Goal: Task Accomplishment & Management: Manage account settings

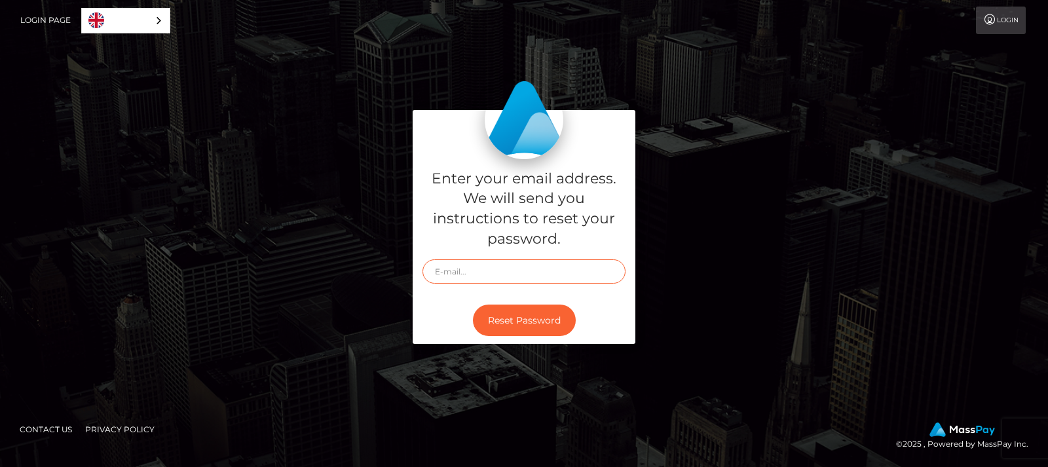
click at [493, 266] on input "text" at bounding box center [523, 271] width 203 height 24
type input "emmaj1206@yahoo.com"
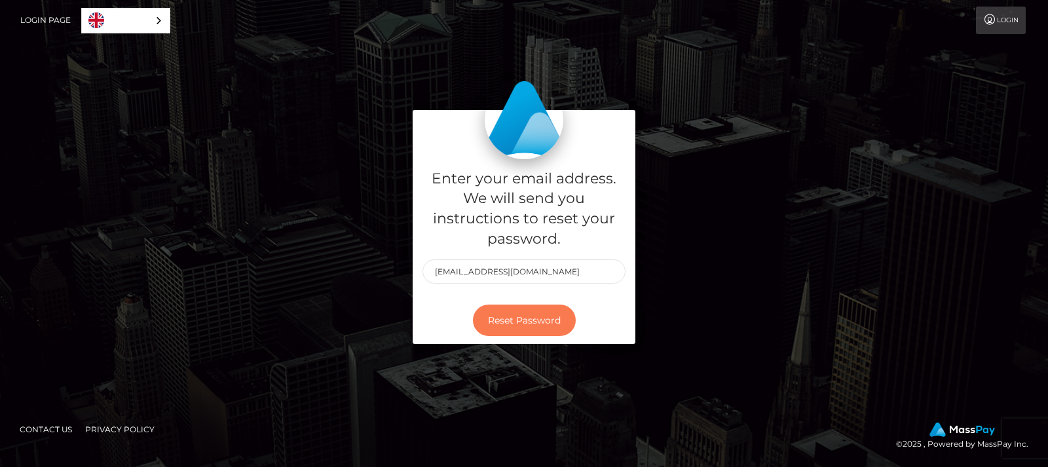
click at [507, 324] on button "Reset Password" at bounding box center [524, 321] width 103 height 32
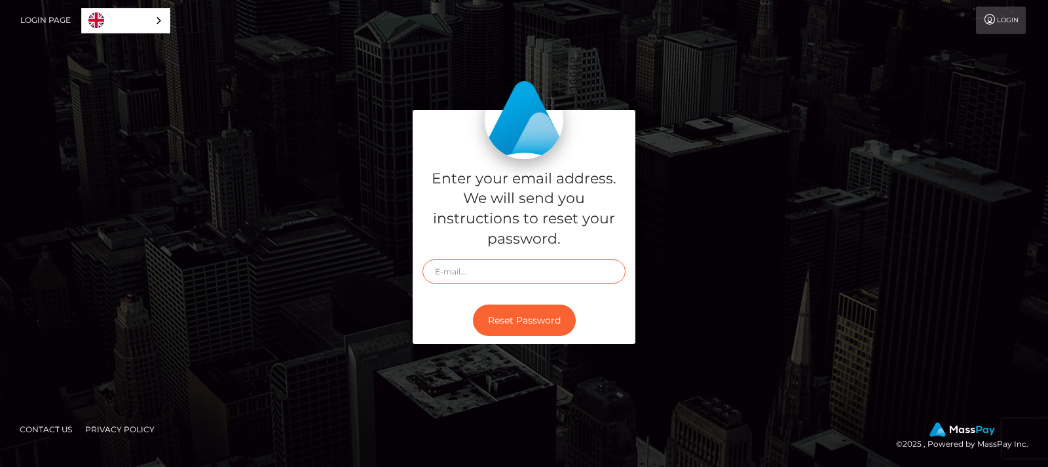
click at [465, 269] on input "text" at bounding box center [523, 271] width 203 height 24
type input "emmaj1206@yahoo.com"
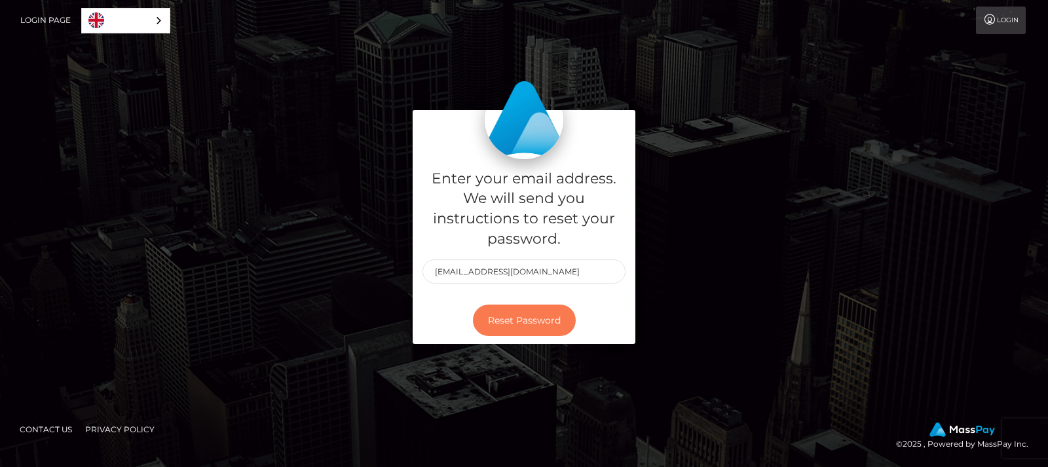
click at [540, 316] on button "Reset Password" at bounding box center [524, 321] width 103 height 32
click at [999, 18] on link "Login" at bounding box center [1001, 21] width 50 height 28
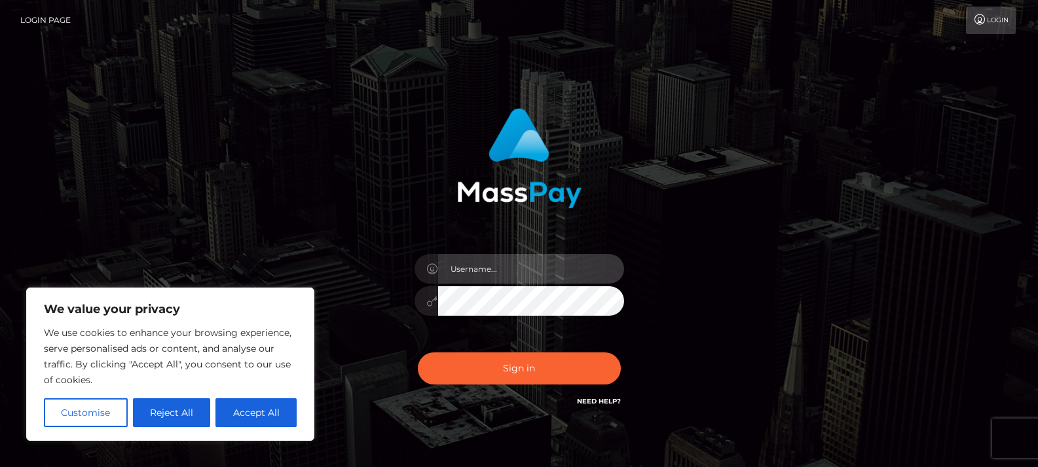
click at [504, 268] on input "text" at bounding box center [531, 268] width 186 height 29
type input "emmaj1206@yahoo.com"
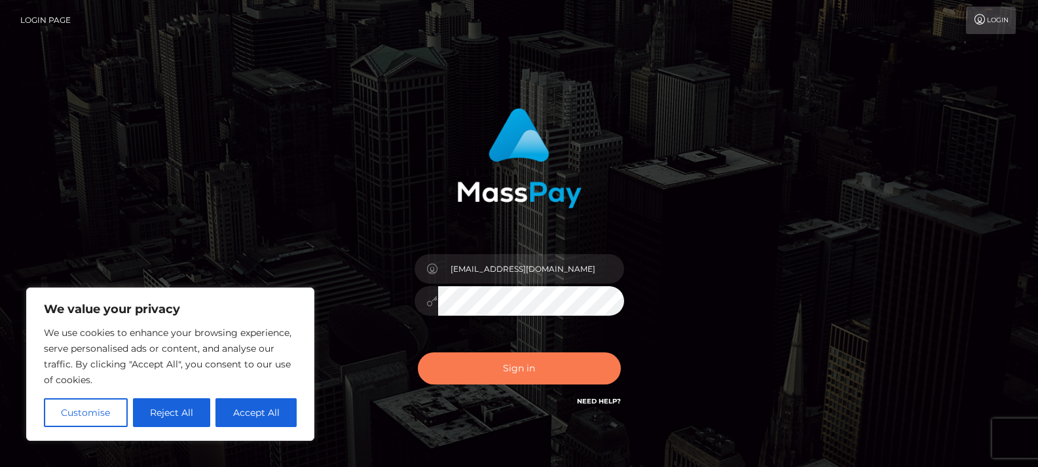
click at [512, 373] on button "Sign in" at bounding box center [519, 368] width 203 height 32
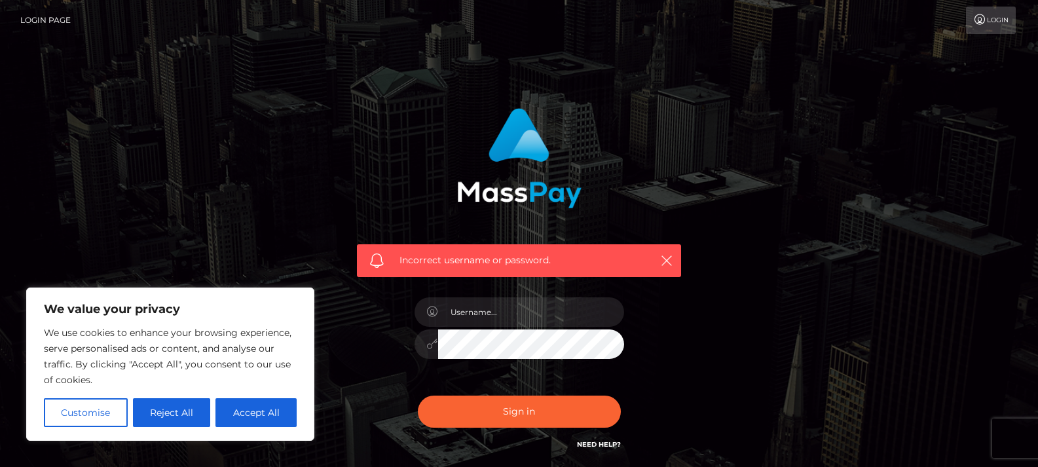
click at [494, 327] on div at bounding box center [519, 338] width 229 height 100
click at [476, 307] on input "text" at bounding box center [531, 311] width 186 height 29
type input "emmaj1206@yahoo.com"
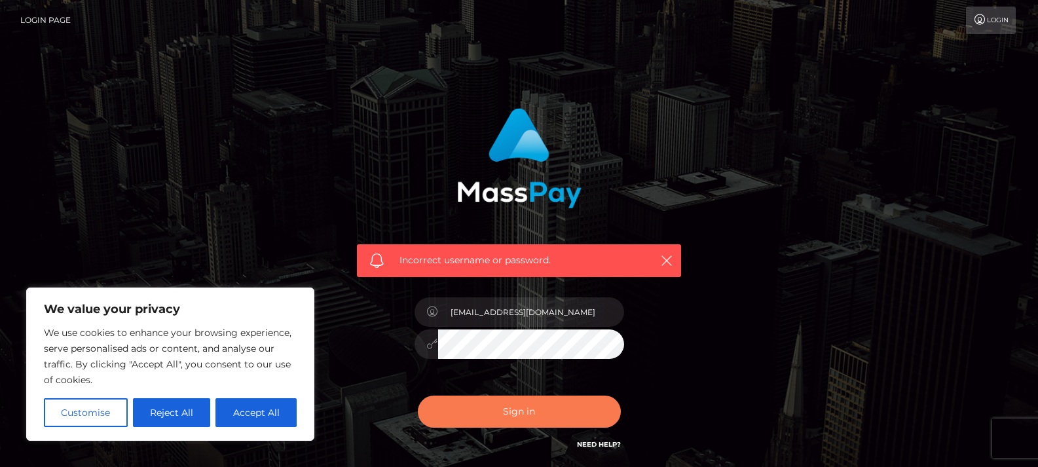
click at [513, 406] on button "Sign in" at bounding box center [519, 412] width 203 height 32
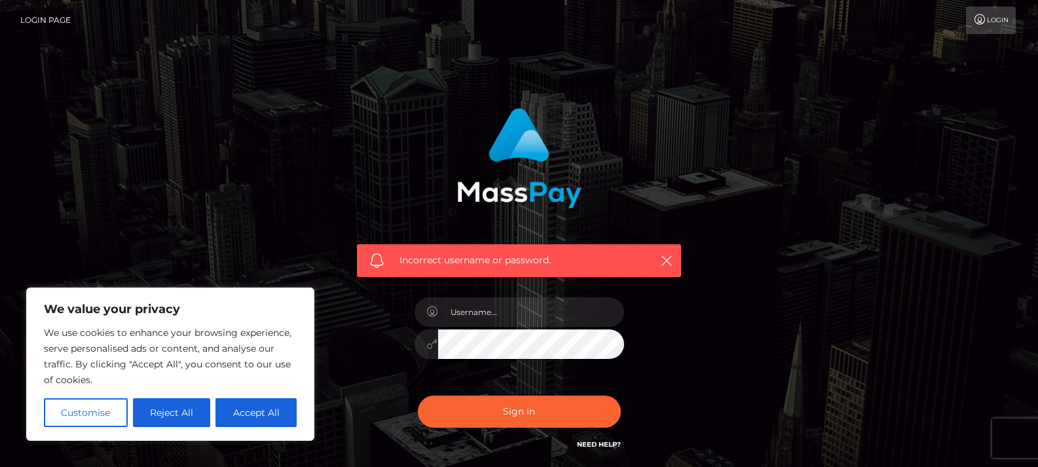
click at [980, 27] on link "Login" at bounding box center [991, 21] width 50 height 28
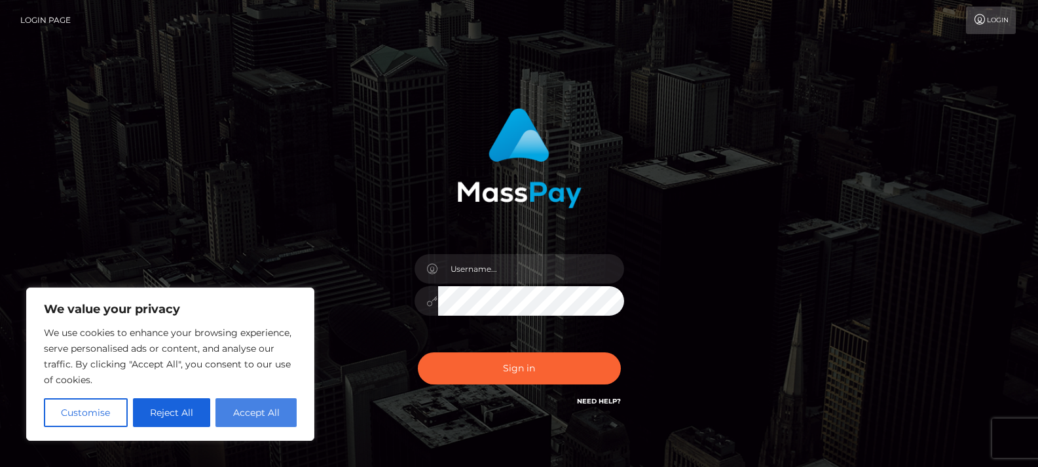
click at [251, 408] on button "Accept All" at bounding box center [255, 412] width 81 height 29
checkbox input "true"
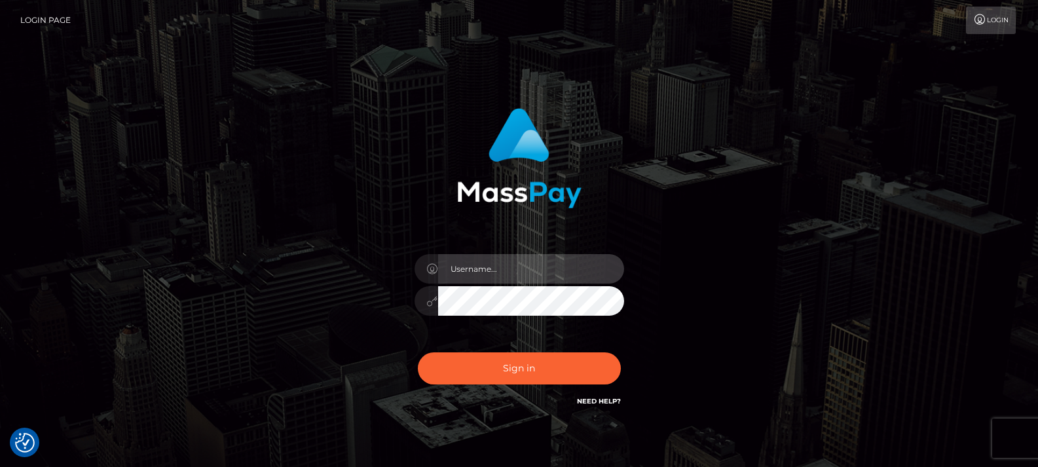
click at [519, 269] on input "text" at bounding box center [531, 268] width 186 height 29
type input "emmaj1206@yahoo.com"
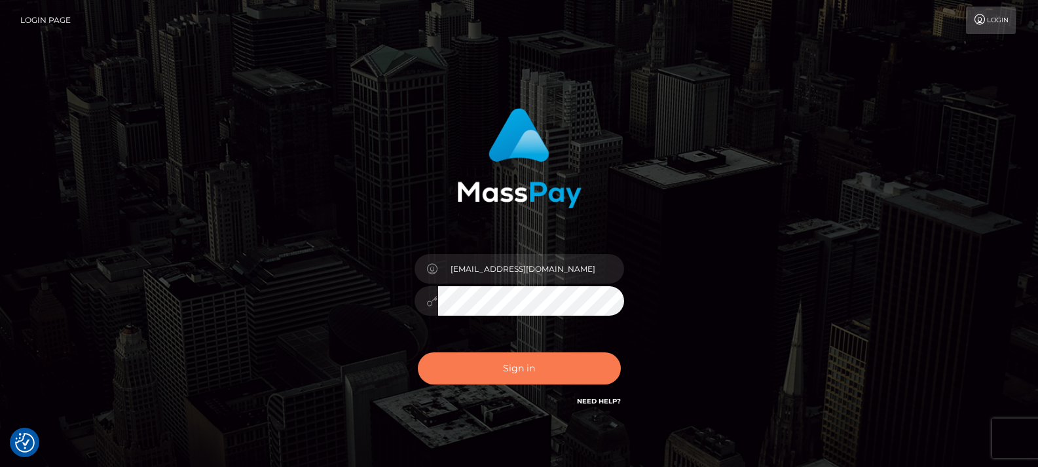
click at [506, 370] on button "Sign in" at bounding box center [519, 368] width 203 height 32
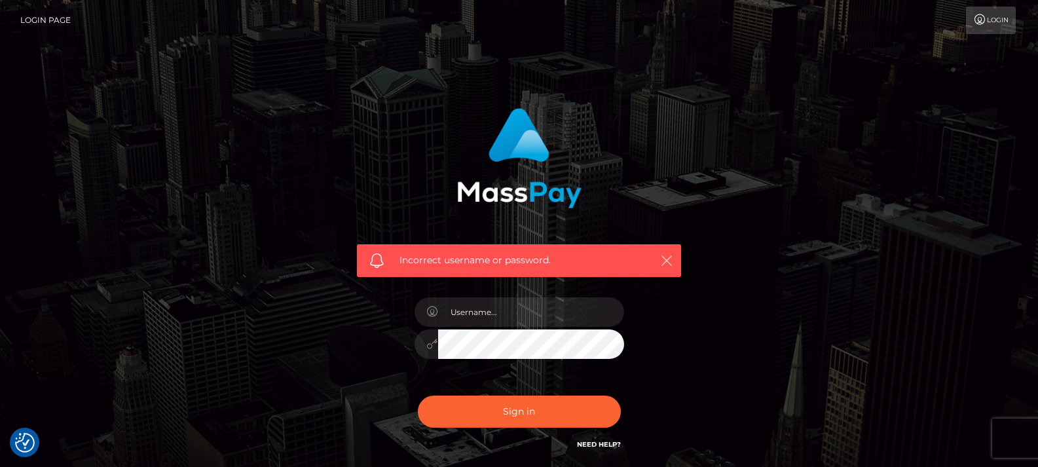
click at [660, 262] on icon "button" at bounding box center [666, 260] width 13 height 13
